Goal: Check status

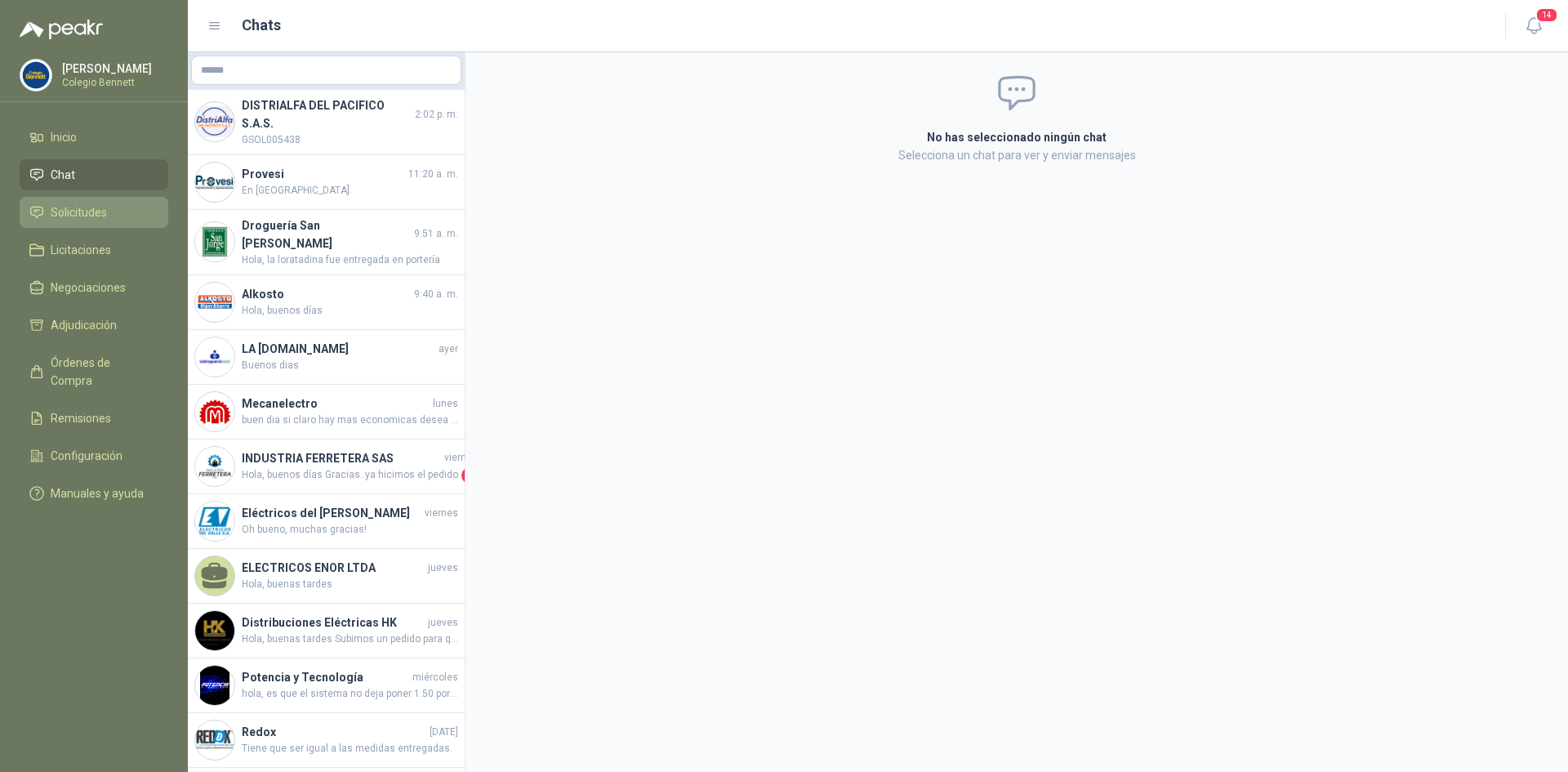
click at [103, 206] on span "Solicitudes" at bounding box center [79, 212] width 56 height 18
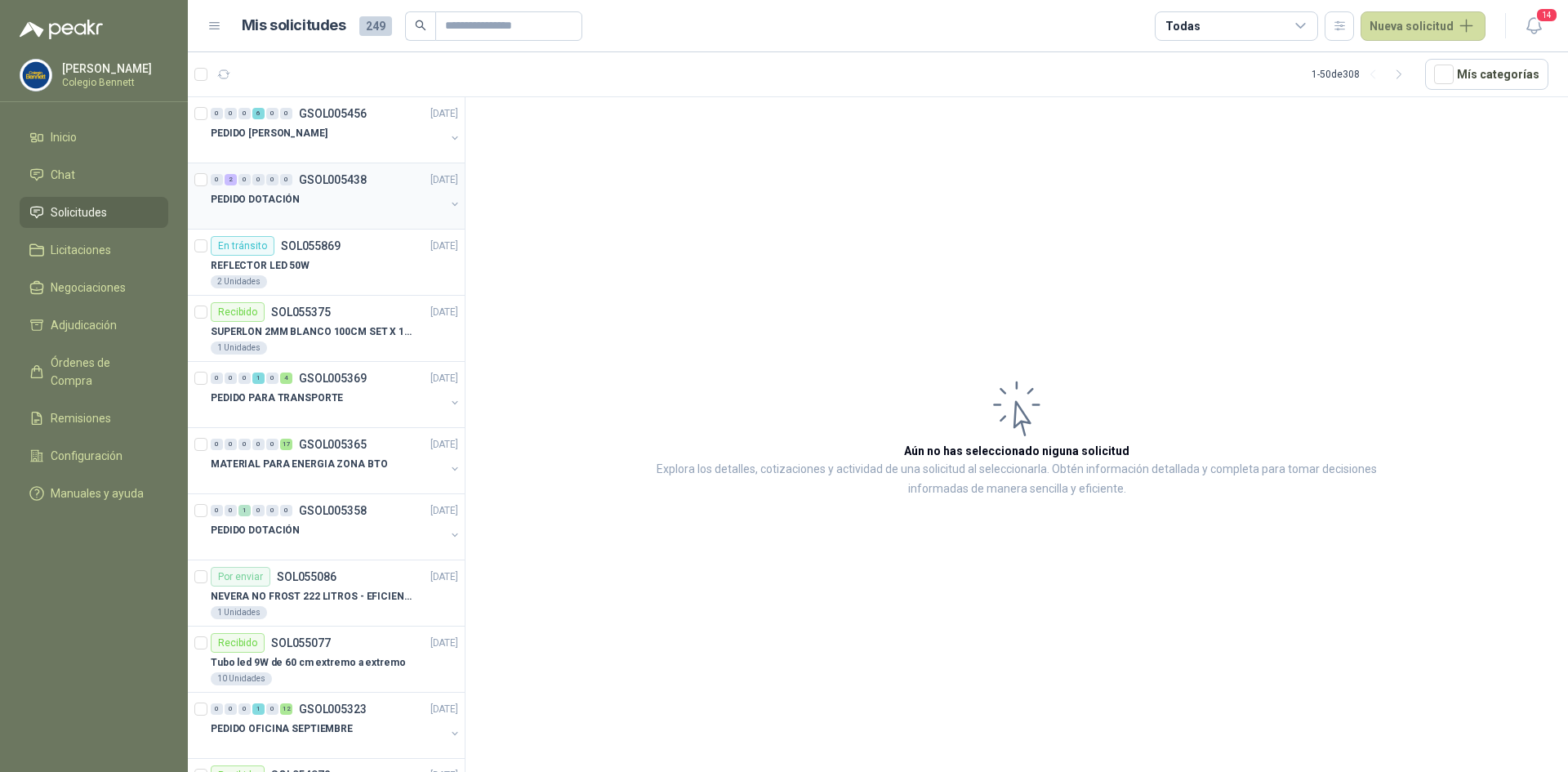
click at [267, 180] on div "0" at bounding box center [272, 180] width 13 height 12
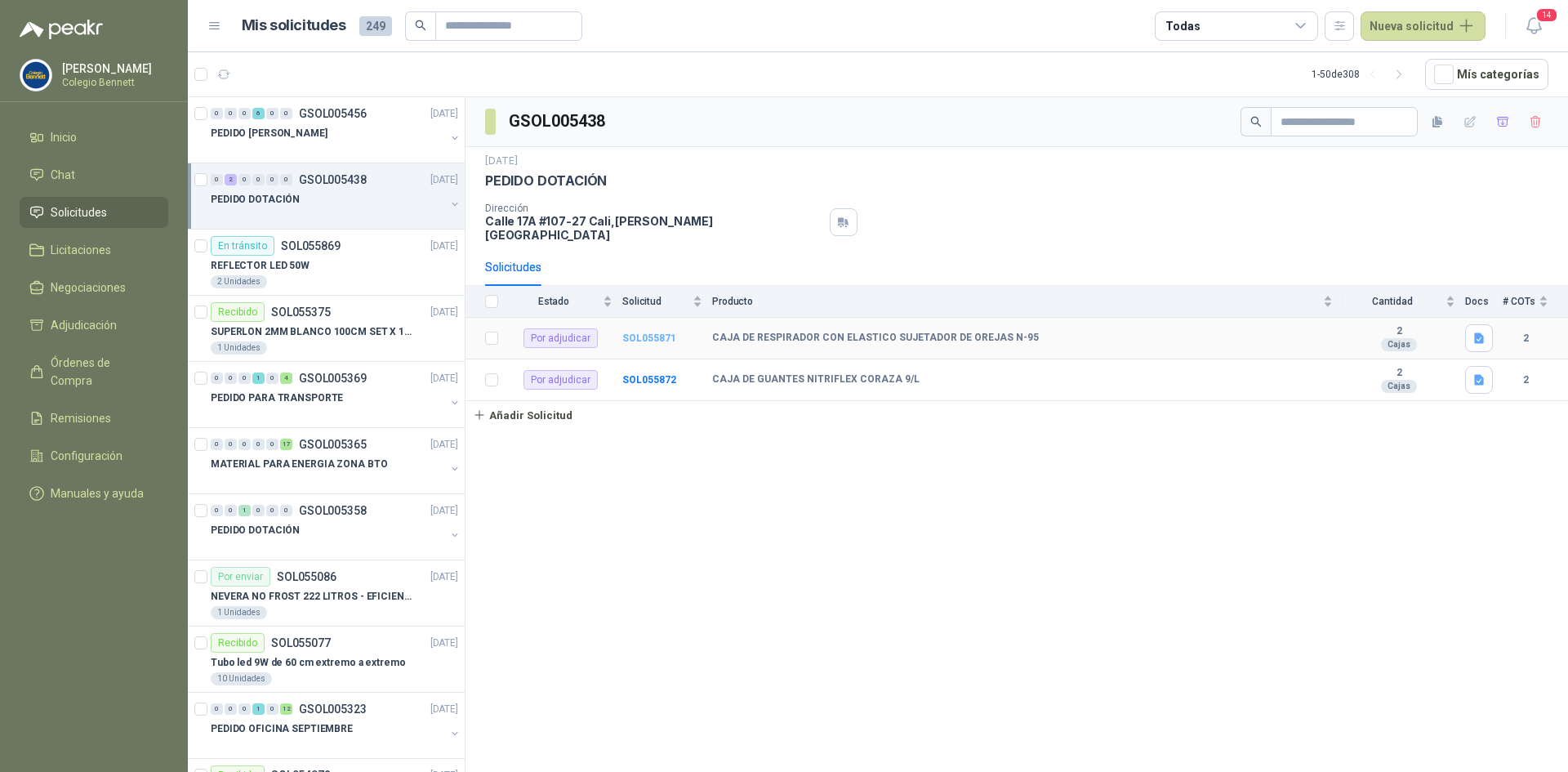
click at [643, 333] on b "SOL055871" at bounding box center [649, 338] width 53 height 12
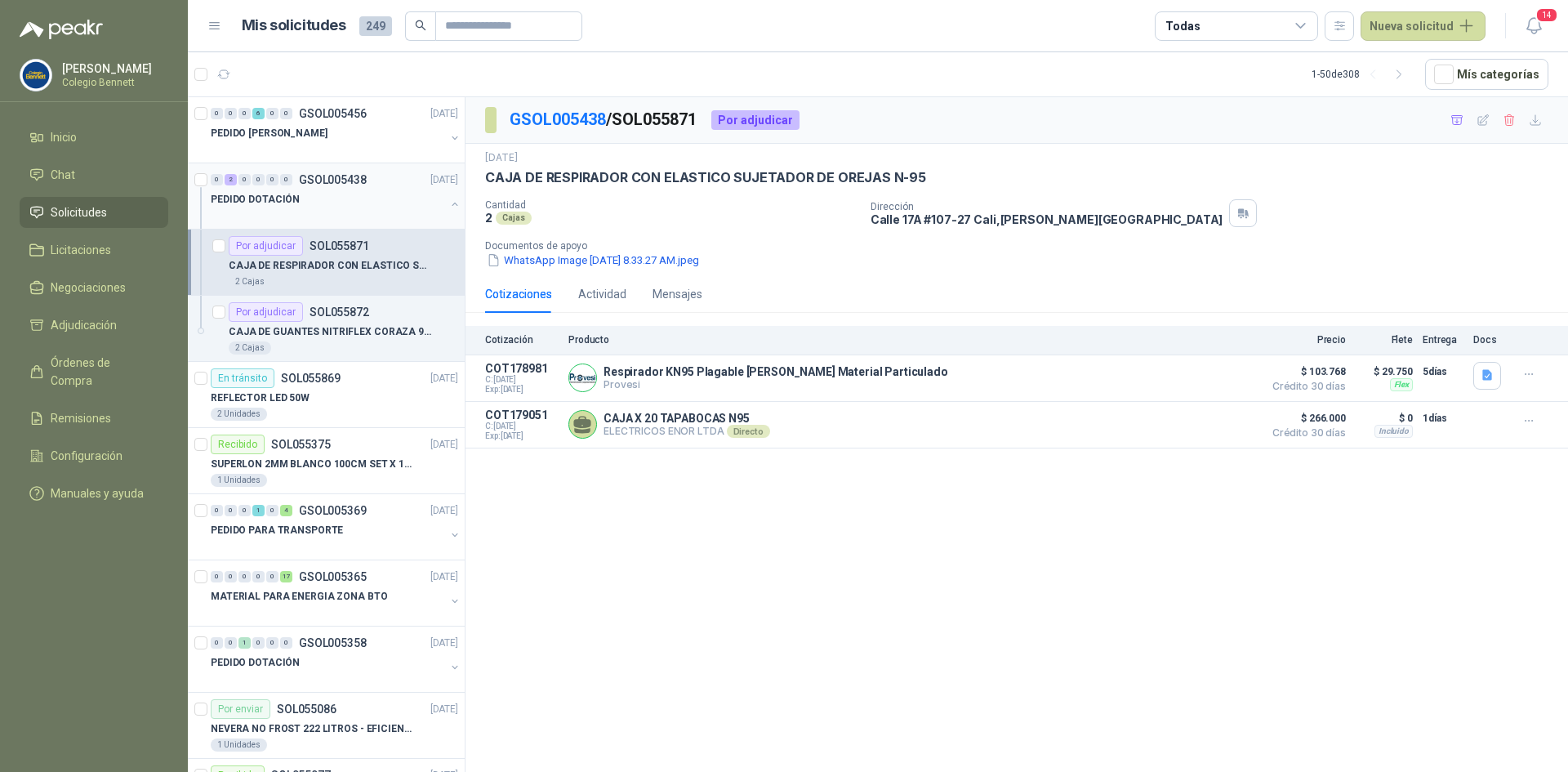
click at [341, 189] on div "0 2 0 0 0 0 GSOL005438 [DATE]" at bounding box center [337, 180] width 251 height 19
